Goal: Find specific page/section: Find specific page/section

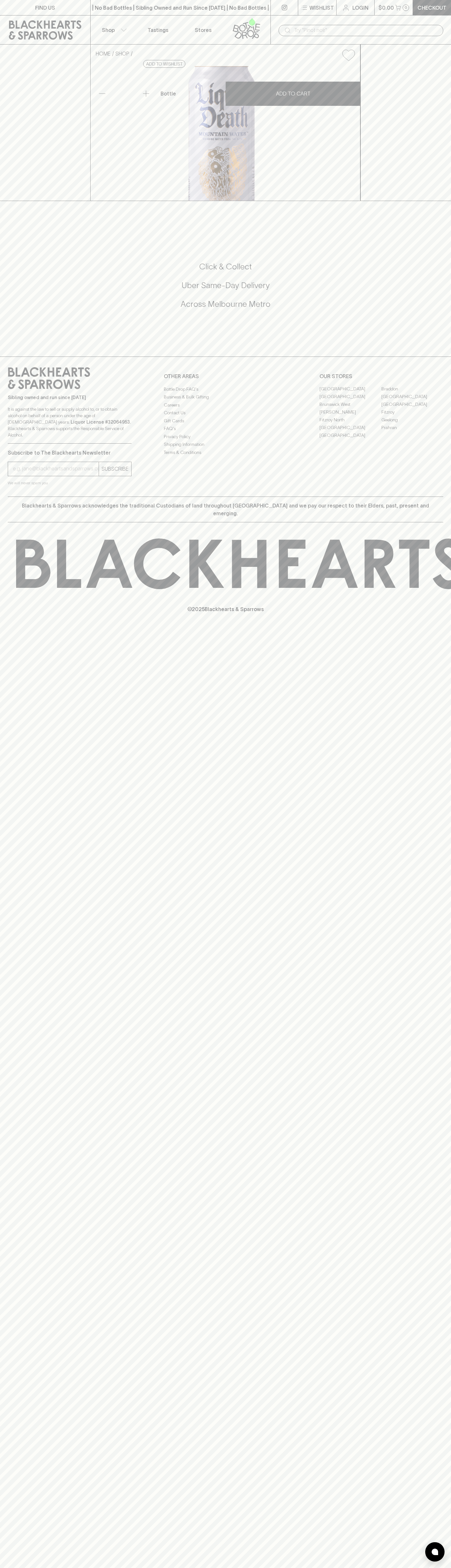
click at [363, 1] on link "Login" at bounding box center [355, 7] width 38 height 15
click at [437, 401] on link "[GEOGRAPHIC_DATA]" at bounding box center [412, 396] width 62 height 8
click at [197, 1567] on html "FIND US | No Bad Bottles | Sibling Owned and Run Since [DATE] | No Bad Bottles …" at bounding box center [226, 784] width 451 height 1568
